Goal: Information Seeking & Learning: Learn about a topic

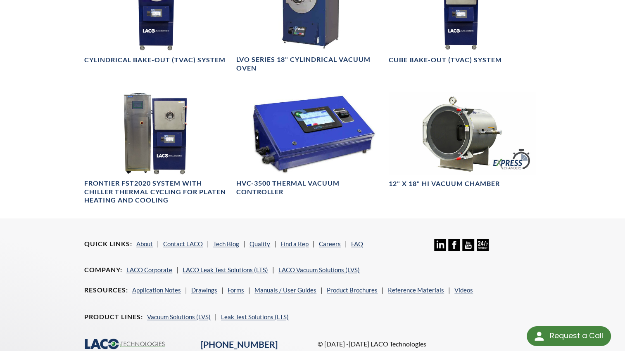
scroll to position [559, 0]
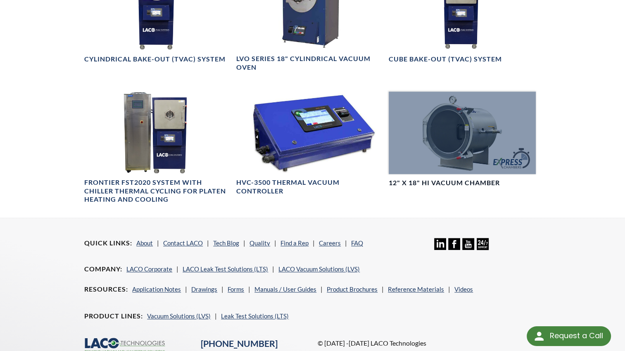
click at [468, 131] on div at bounding box center [462, 133] width 147 height 83
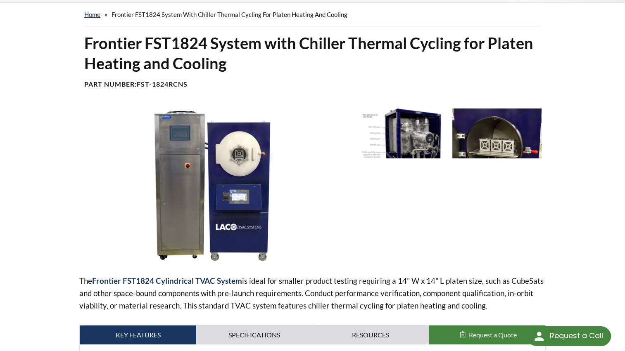
scroll to position [0, 0]
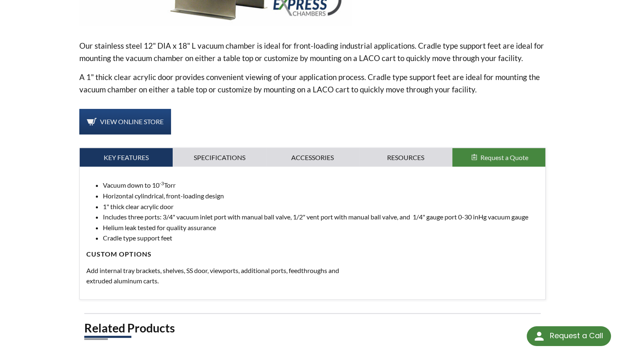
scroll to position [251, 0]
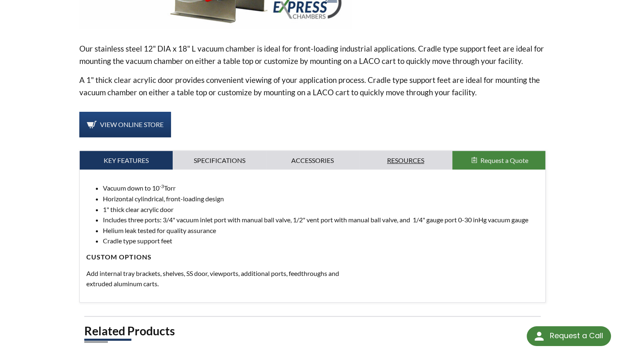
click at [398, 160] on link "Resources" at bounding box center [405, 160] width 93 height 19
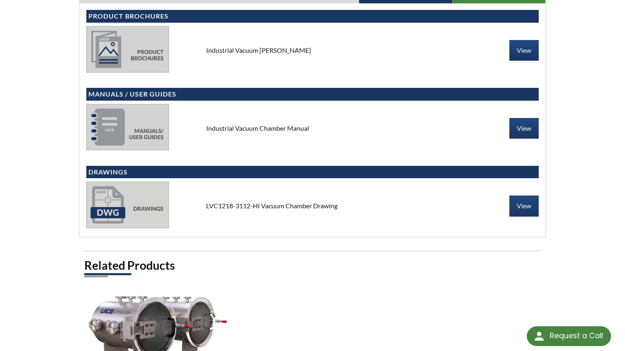
scroll to position [418, 0]
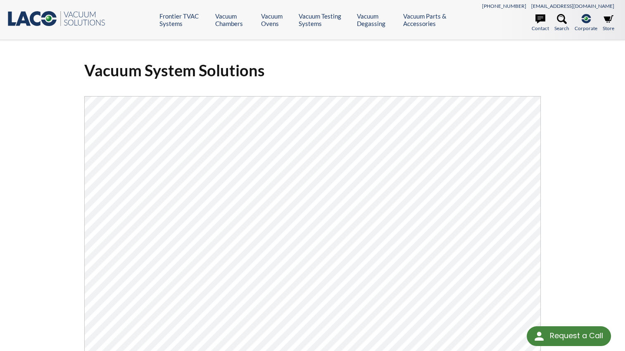
select select "Language Translate Widget"
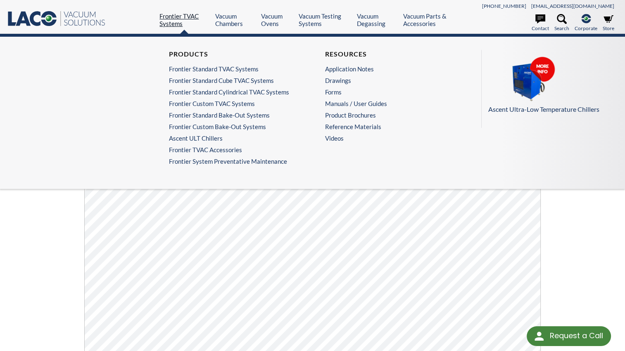
click at [173, 24] on link "Frontier TVAC Systems" at bounding box center [184, 19] width 50 height 15
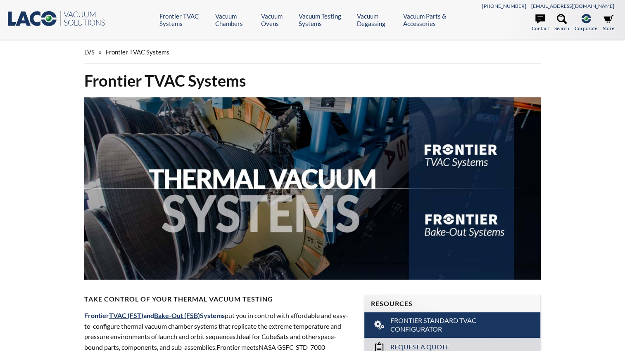
select select "Language Translate Widget"
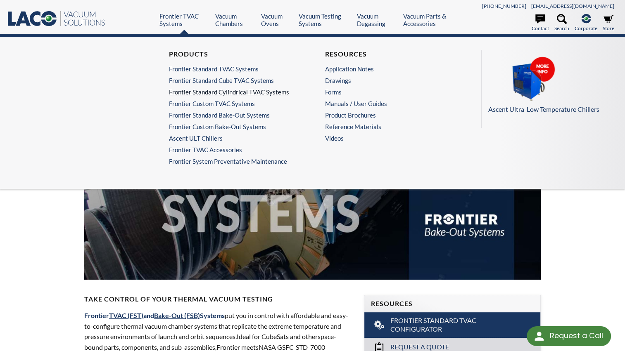
click at [197, 93] on link "Frontier Standard Cylindrical TVAC Systems" at bounding box center [232, 91] width 127 height 7
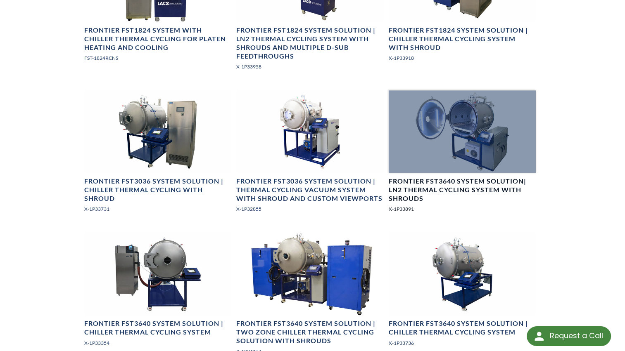
scroll to position [720, 0]
click at [441, 134] on div at bounding box center [462, 132] width 147 height 83
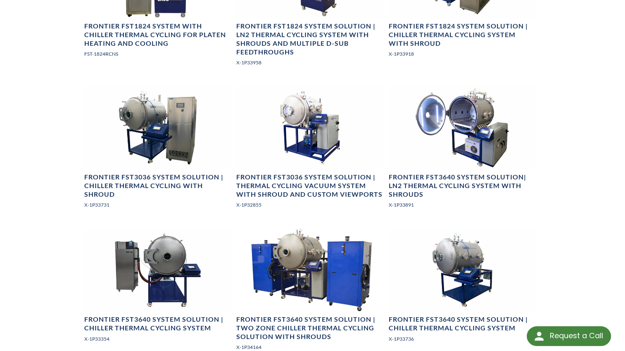
scroll to position [723, 0]
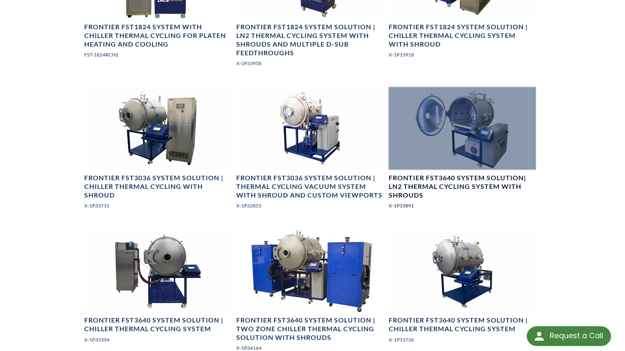
click at [476, 105] on div at bounding box center [462, 128] width 147 height 83
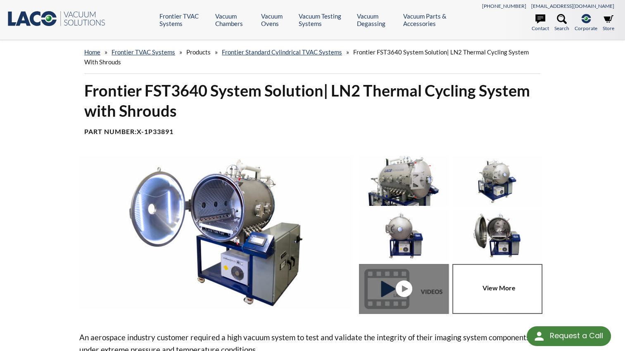
click at [412, 230] on img at bounding box center [403, 235] width 89 height 50
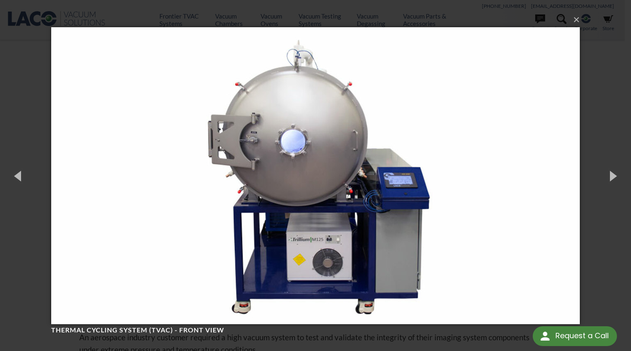
click at [507, 185] on img at bounding box center [315, 176] width 529 height 330
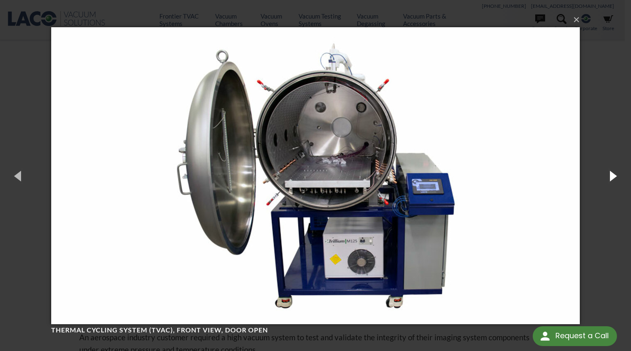
click at [609, 170] on button "button" at bounding box center [612, 175] width 37 height 45
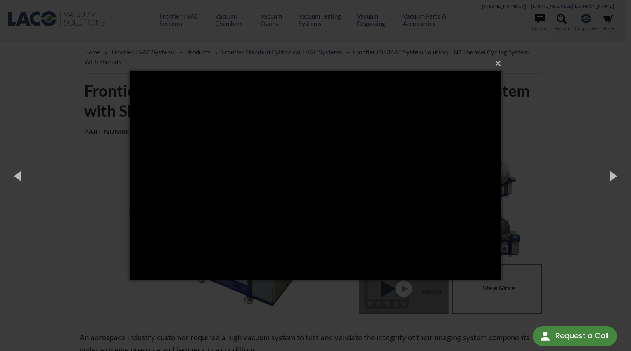
click at [585, 129] on div "× Loading..." at bounding box center [315, 175] width 631 height 351
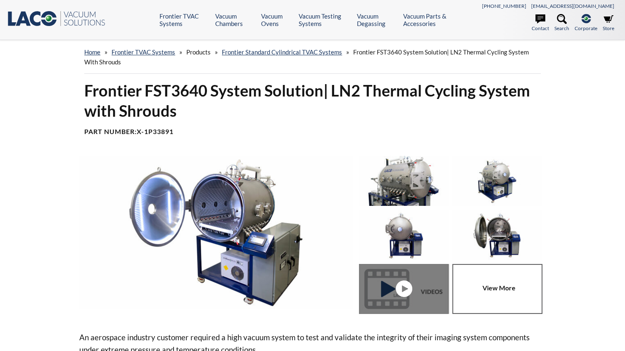
select select "Language Translate Widget"
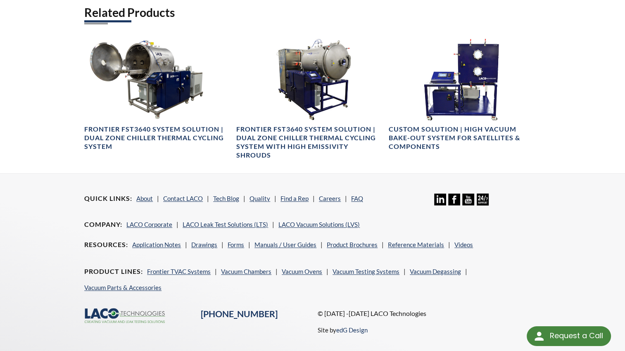
scroll to position [652, 0]
